Goal: Task Accomplishment & Management: Manage account settings

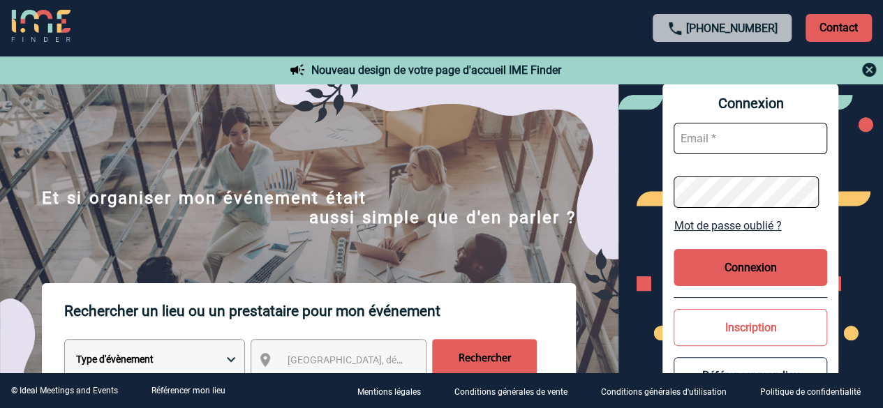
click at [724, 141] on input "text" at bounding box center [750, 138] width 154 height 31
type input "[EMAIL_ADDRESS][DOMAIN_NAME]"
click at [747, 270] on button "Connexion" at bounding box center [750, 267] width 154 height 37
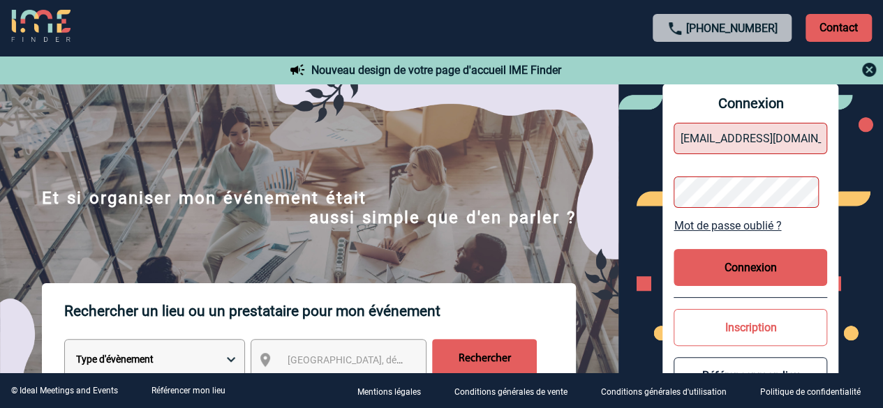
click at [738, 254] on button "Connexion" at bounding box center [750, 267] width 154 height 37
click at [868, 61] on img at bounding box center [868, 69] width 17 height 17
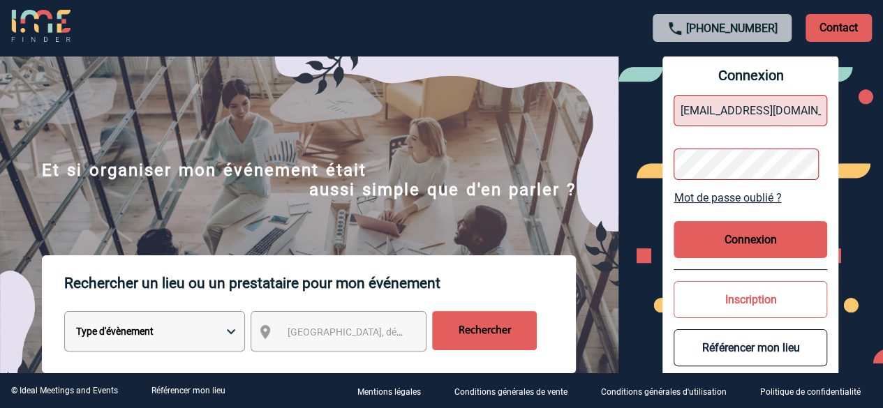
click at [772, 230] on button "Connexion" at bounding box center [750, 239] width 154 height 37
click at [767, 232] on button "Connexion" at bounding box center [750, 239] width 154 height 37
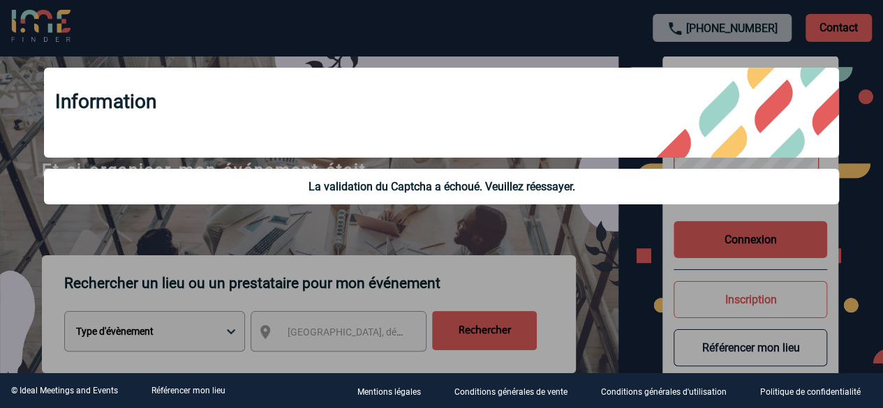
click at [522, 199] on div "La validation du Captcha a échoué. Veuillez réessayer." at bounding box center [441, 187] width 795 height 36
click at [527, 189] on div "La validation du Captcha a échoué. Veuillez réessayer." at bounding box center [441, 186] width 772 height 13
click at [539, 69] on div "Information" at bounding box center [441, 113] width 795 height 90
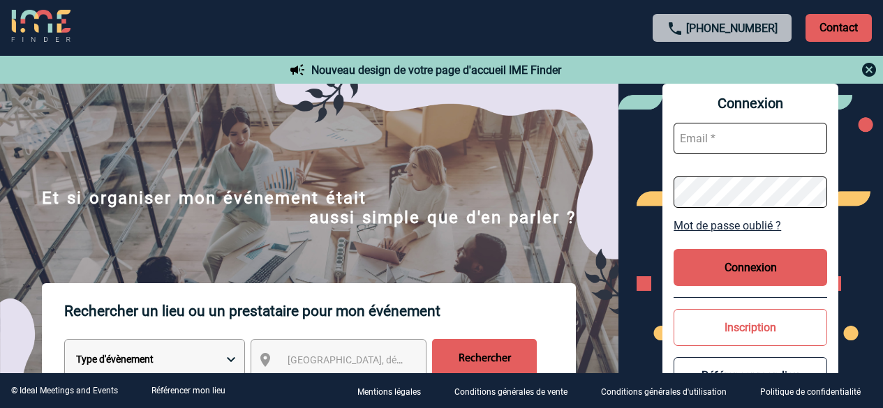
scroll to position [28, 0]
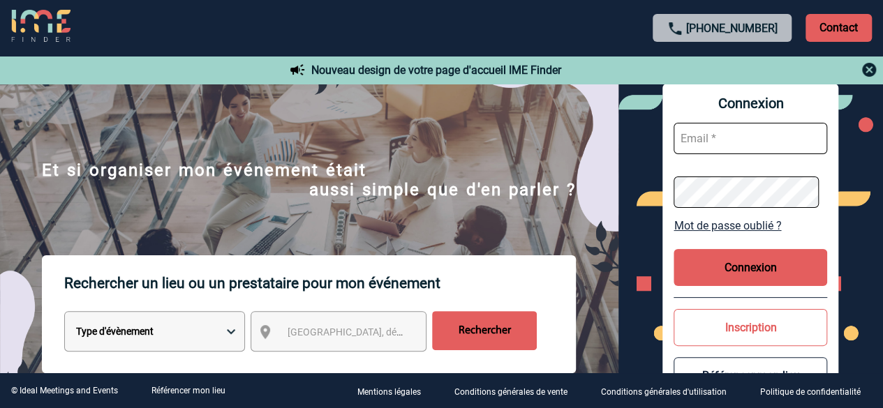
click at [731, 147] on input "text" at bounding box center [750, 138] width 154 height 31
type input "[EMAIL_ADDRESS][DOMAIN_NAME]"
click at [759, 267] on button "Connexion" at bounding box center [750, 267] width 154 height 37
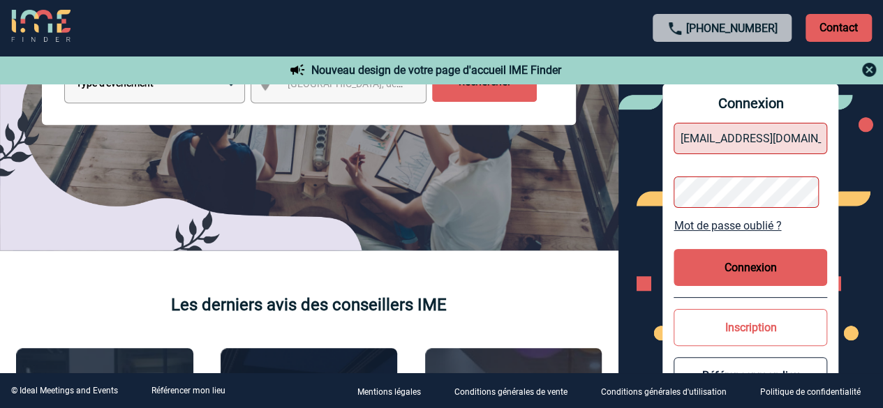
scroll to position [0, 0]
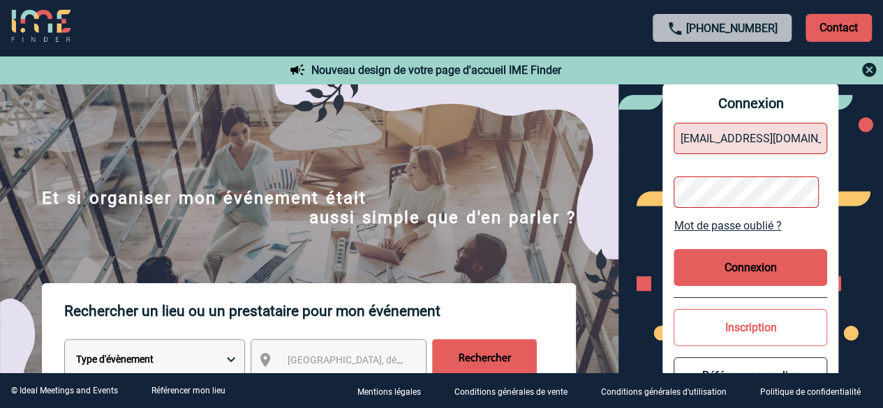
click at [749, 269] on button "Connexion" at bounding box center [750, 267] width 154 height 37
click at [740, 103] on span "Connexion" at bounding box center [750, 103] width 154 height 17
drag, startPoint x: 779, startPoint y: 104, endPoint x: 694, endPoint y: 101, distance: 85.2
click at [694, 101] on span "Connexion" at bounding box center [750, 103] width 154 height 17
click at [767, 271] on button "Connexion" at bounding box center [750, 267] width 154 height 37
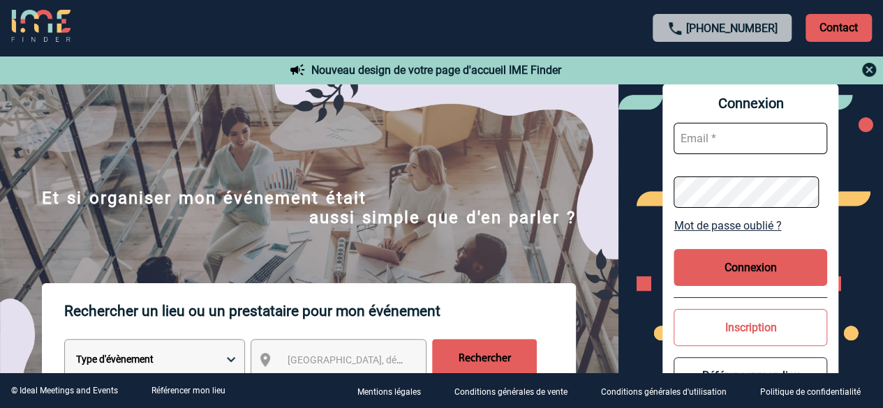
click at [716, 144] on input "text" at bounding box center [750, 138] width 154 height 31
type input "[EMAIL_ADDRESS][DOMAIN_NAME]"
click at [765, 257] on button "Connexion" at bounding box center [750, 267] width 154 height 37
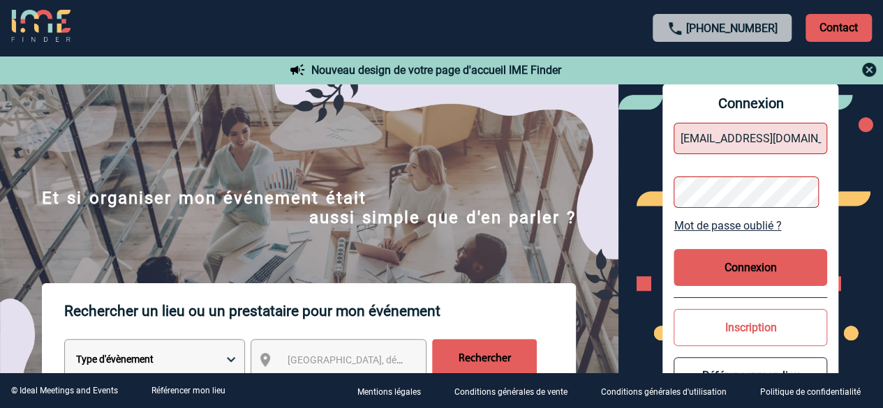
click at [765, 257] on button "Connexion" at bounding box center [750, 267] width 154 height 37
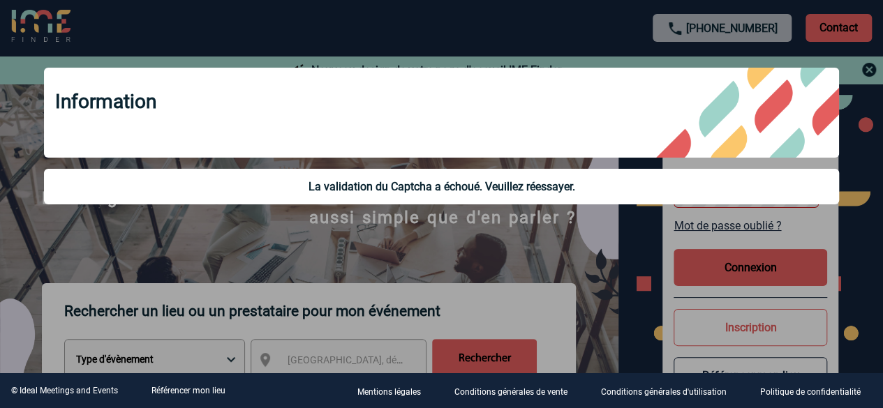
click at [781, 143] on div "Information" at bounding box center [441, 113] width 795 height 90
click at [759, 285] on div at bounding box center [441, 204] width 883 height 408
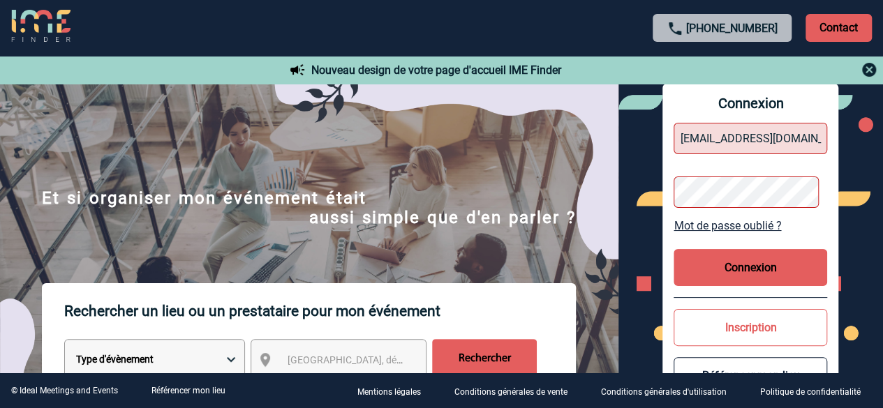
click at [756, 225] on link "Mot de passe oublié ?" at bounding box center [750, 225] width 154 height 13
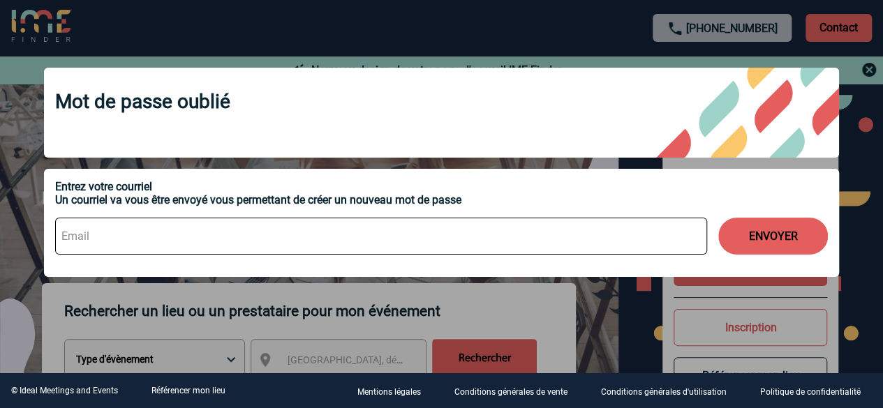
click at [251, 228] on input at bounding box center [381, 236] width 652 height 37
type input "[EMAIL_ADDRESS][DOMAIN_NAME]"
click at [793, 235] on button "ENVOYER" at bounding box center [773, 236] width 110 height 37
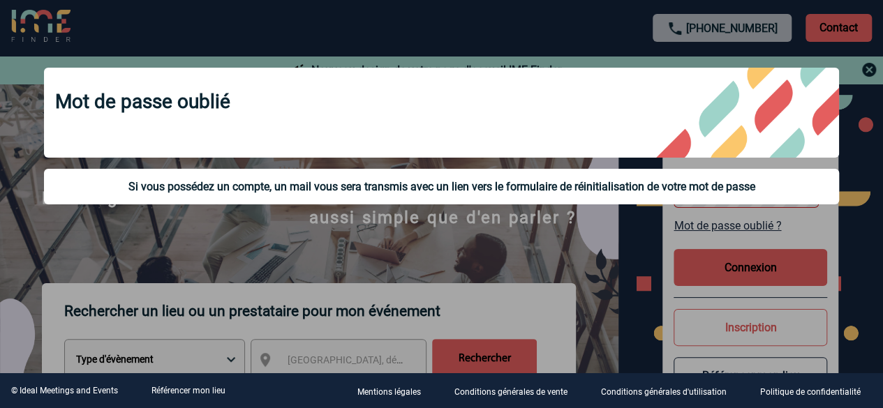
drag, startPoint x: 793, startPoint y: 235, endPoint x: 441, endPoint y: 124, distance: 369.0
click at [441, 124] on body "[PHONE_NUMBER] Contact Contact Nouveau design de votre page d'accueil IME Finde…" at bounding box center [441, 204] width 883 height 408
drag, startPoint x: 435, startPoint y: 183, endPoint x: 698, endPoint y: 197, distance: 263.5
click at [698, 197] on div "Si vous possédez un compte, un mail vous sera transmis avec un lien vers le for…" at bounding box center [441, 187] width 795 height 36
click at [801, 174] on div "Si vous possédez un compte, un mail vous sera transmis avec un lien vers le for…" at bounding box center [441, 187] width 795 height 36
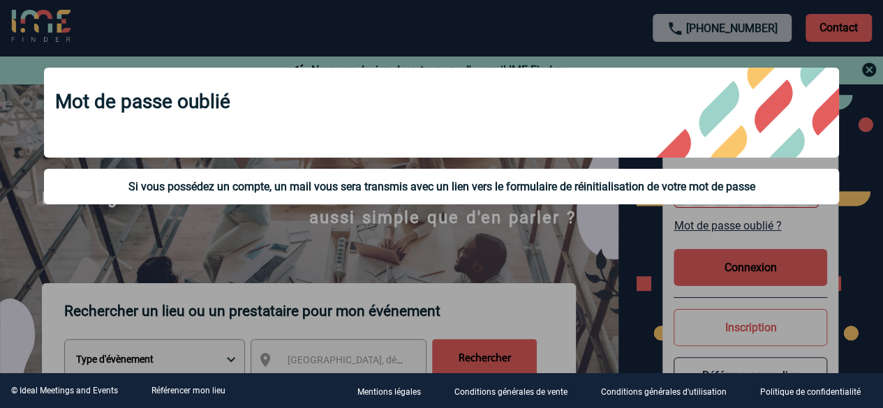
drag, startPoint x: 757, startPoint y: 188, endPoint x: 382, endPoint y: 207, distance: 375.2
click at [382, 207] on div "Mot de passe oublié Si vous possédez un compte, un mail vous sera transmis avec…" at bounding box center [442, 137] width 830 height 175
click at [451, 200] on div "Si vous possédez un compte, un mail vous sera transmis avec un lien vers le for…" at bounding box center [441, 187] width 795 height 36
